Goal: Task Accomplishment & Management: Manage account settings

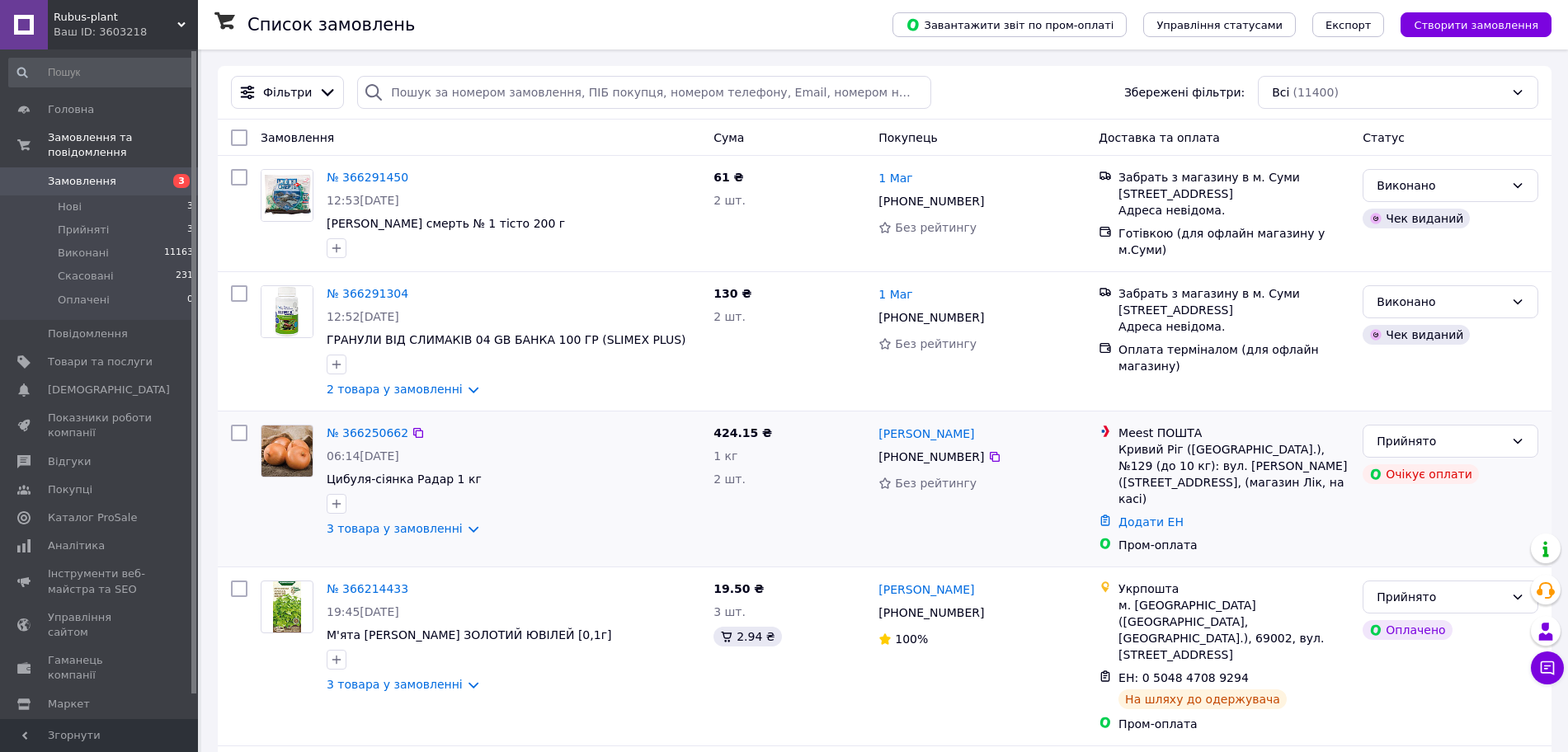
click at [295, 462] on img at bounding box center [287, 451] width 51 height 51
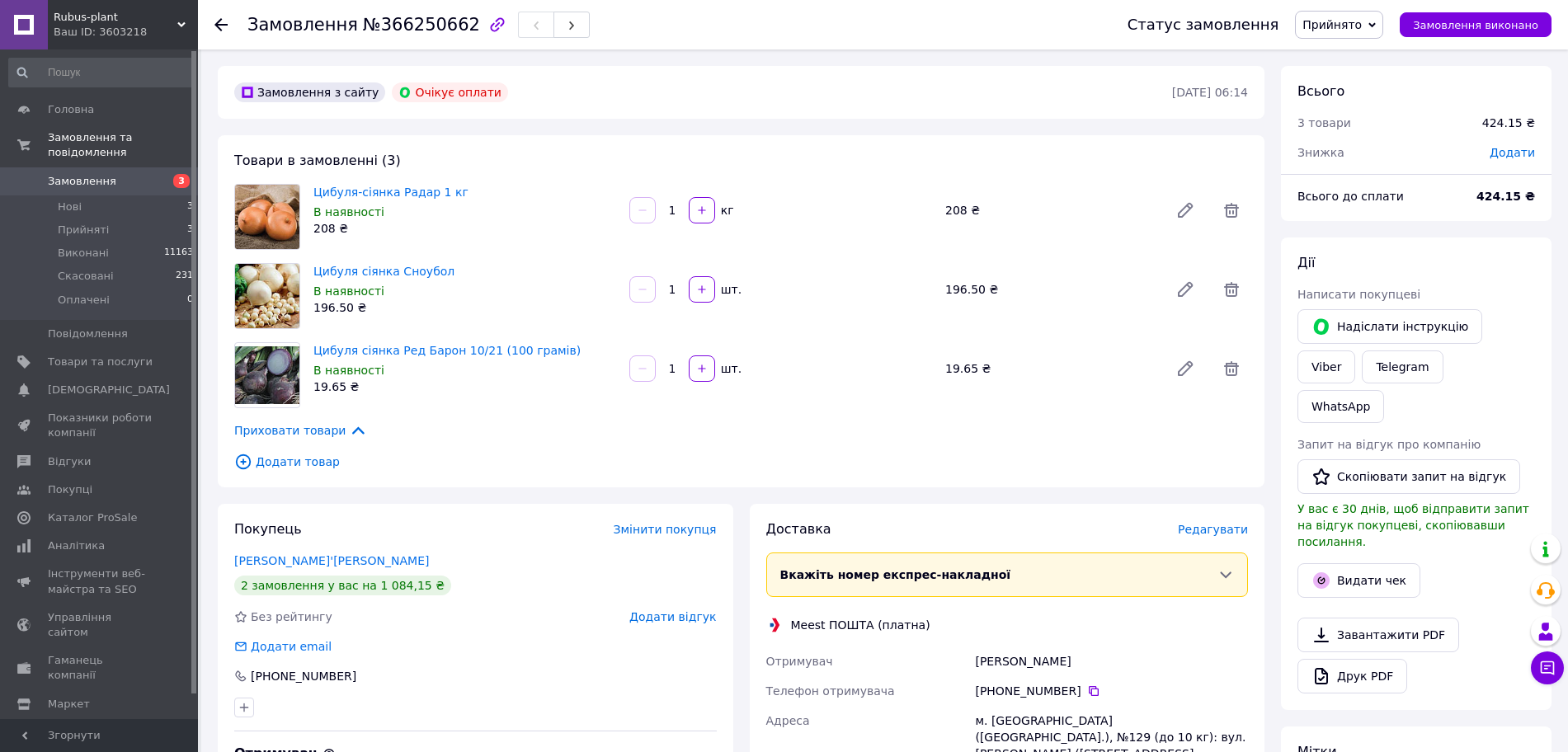
click at [109, 174] on span "Замовлення" at bounding box center [100, 181] width 104 height 15
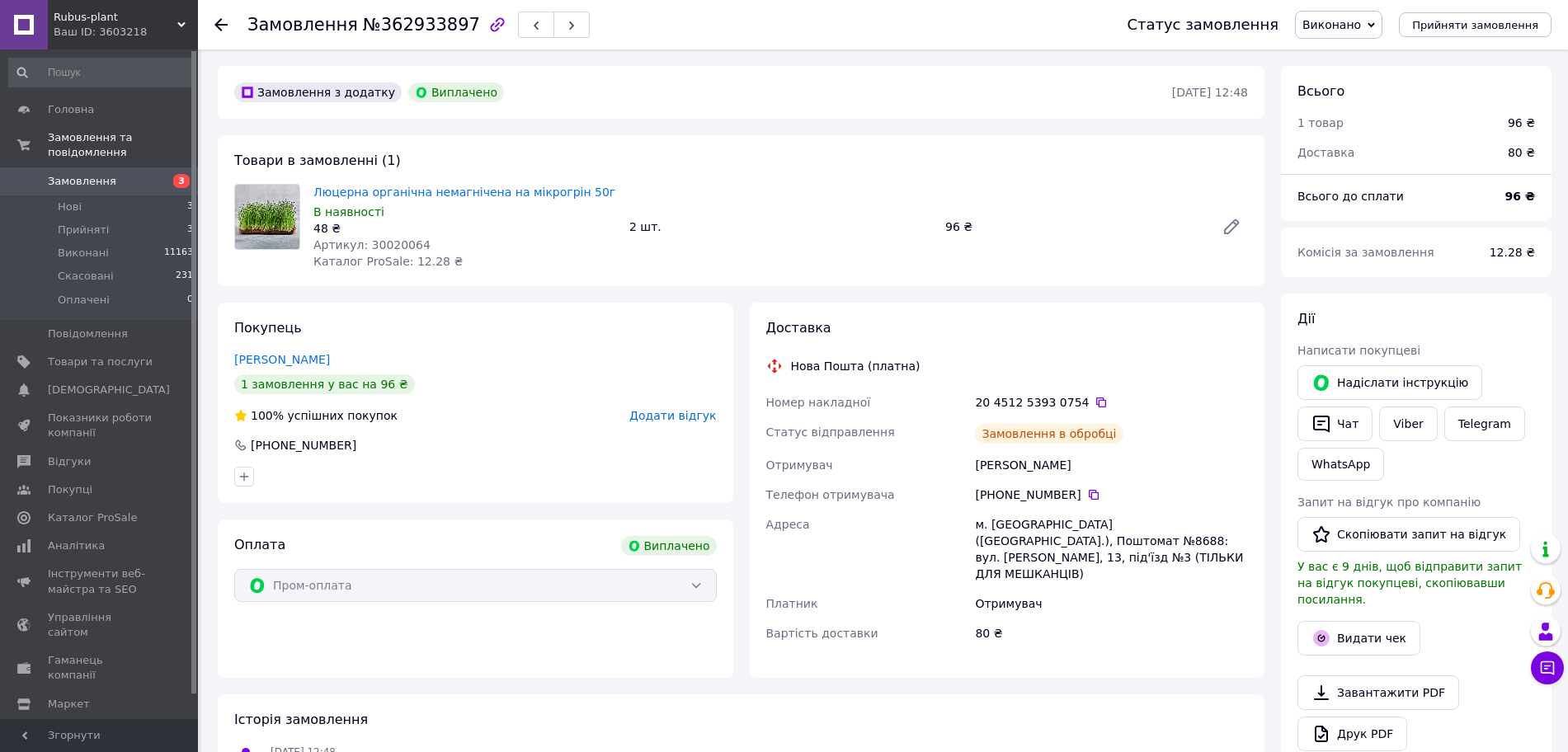
scroll to position [238, 0]
